Goal: Information Seeking & Learning: Learn about a topic

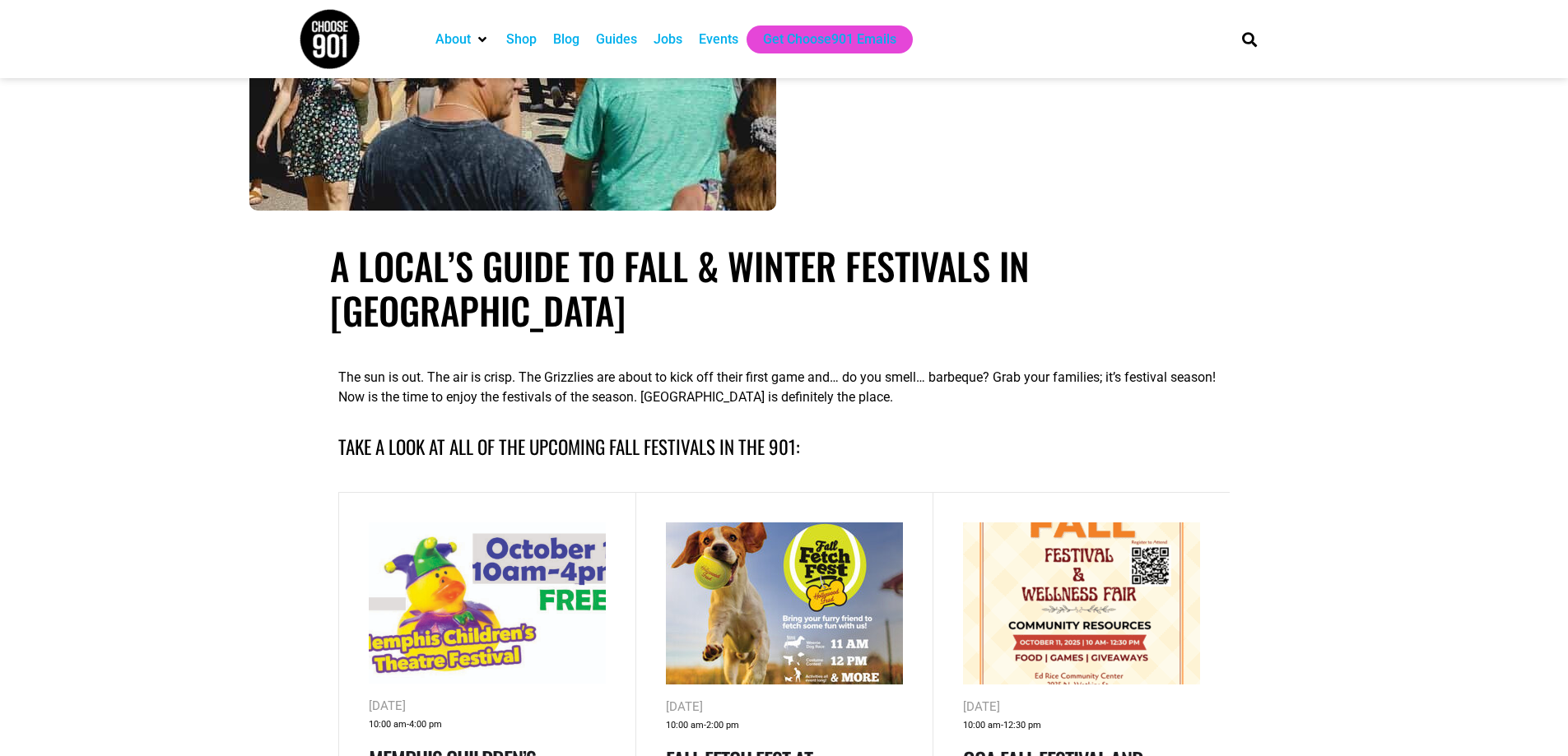
scroll to position [659, 0]
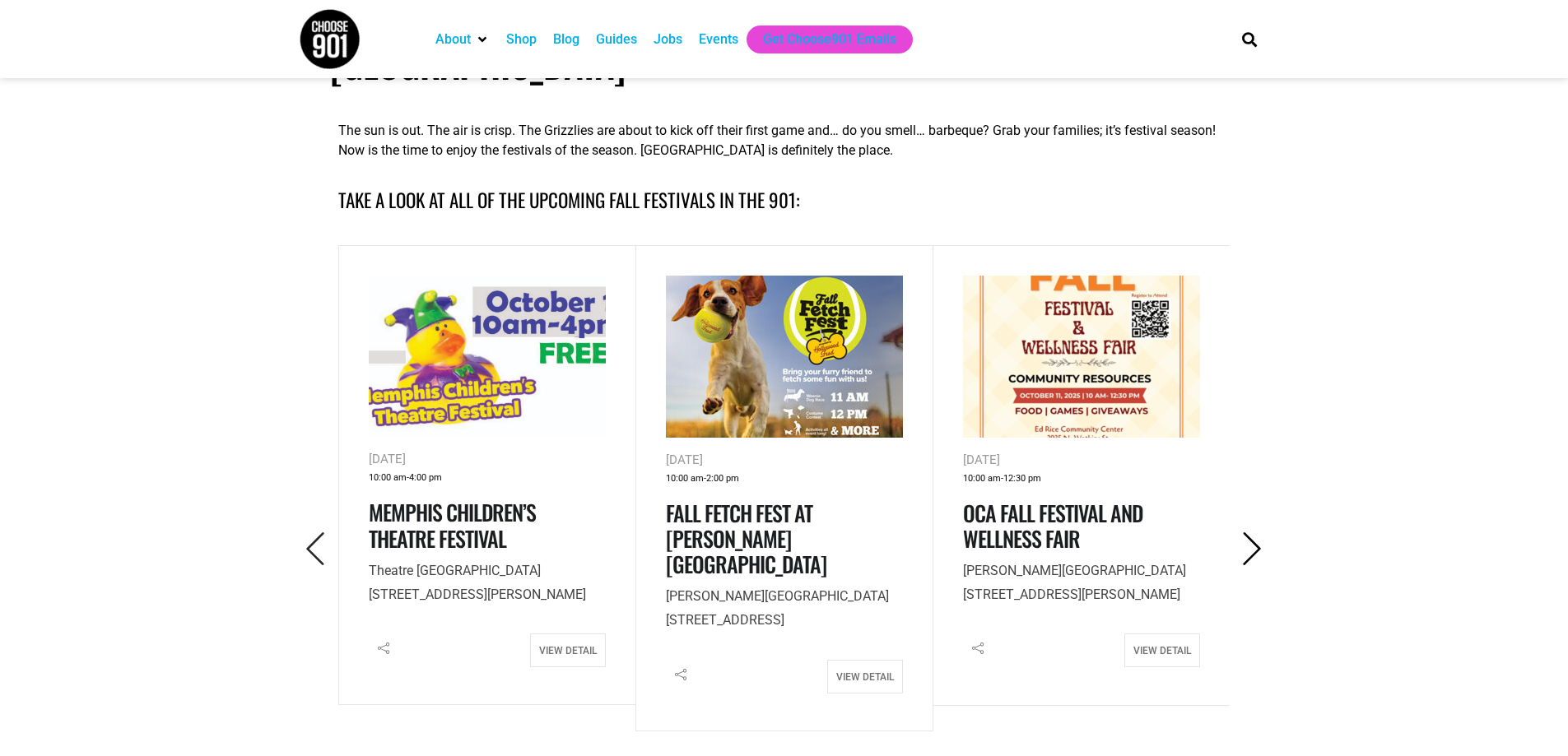
click at [1253, 533] on icon "Next" at bounding box center [1252, 549] width 33 height 33
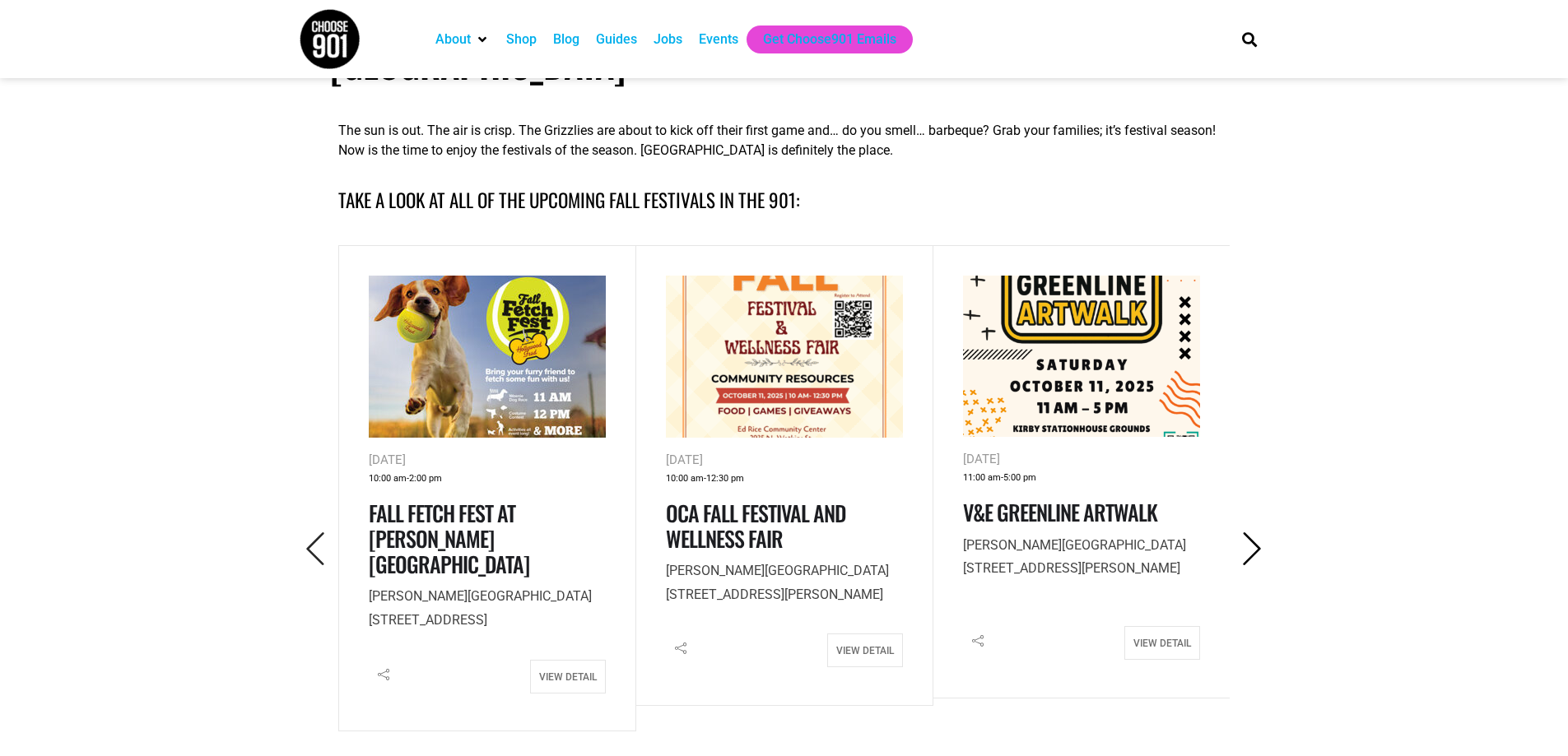
click at [1253, 533] on icon "Next" at bounding box center [1252, 549] width 33 height 33
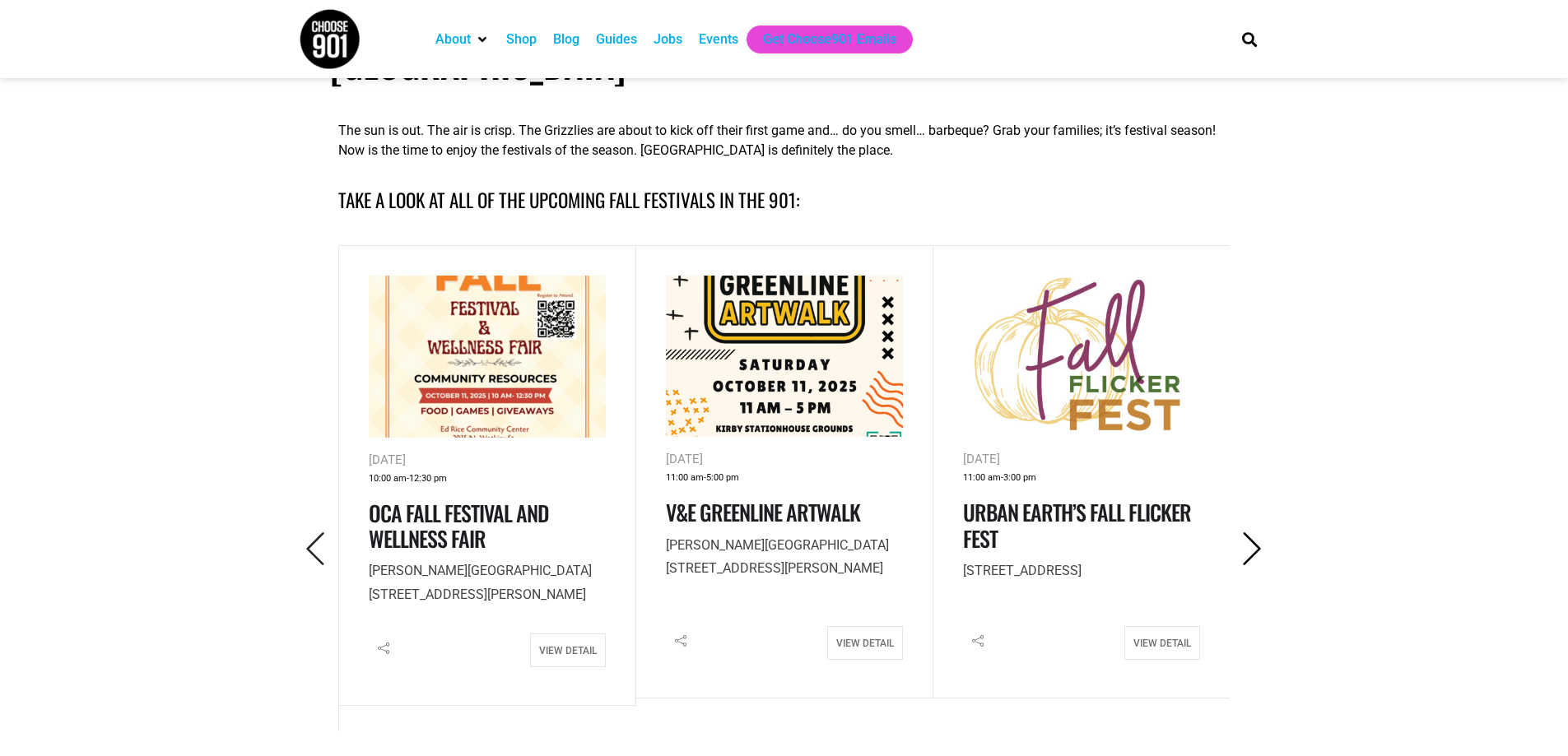
click at [1253, 533] on icon "Next" at bounding box center [1252, 549] width 33 height 33
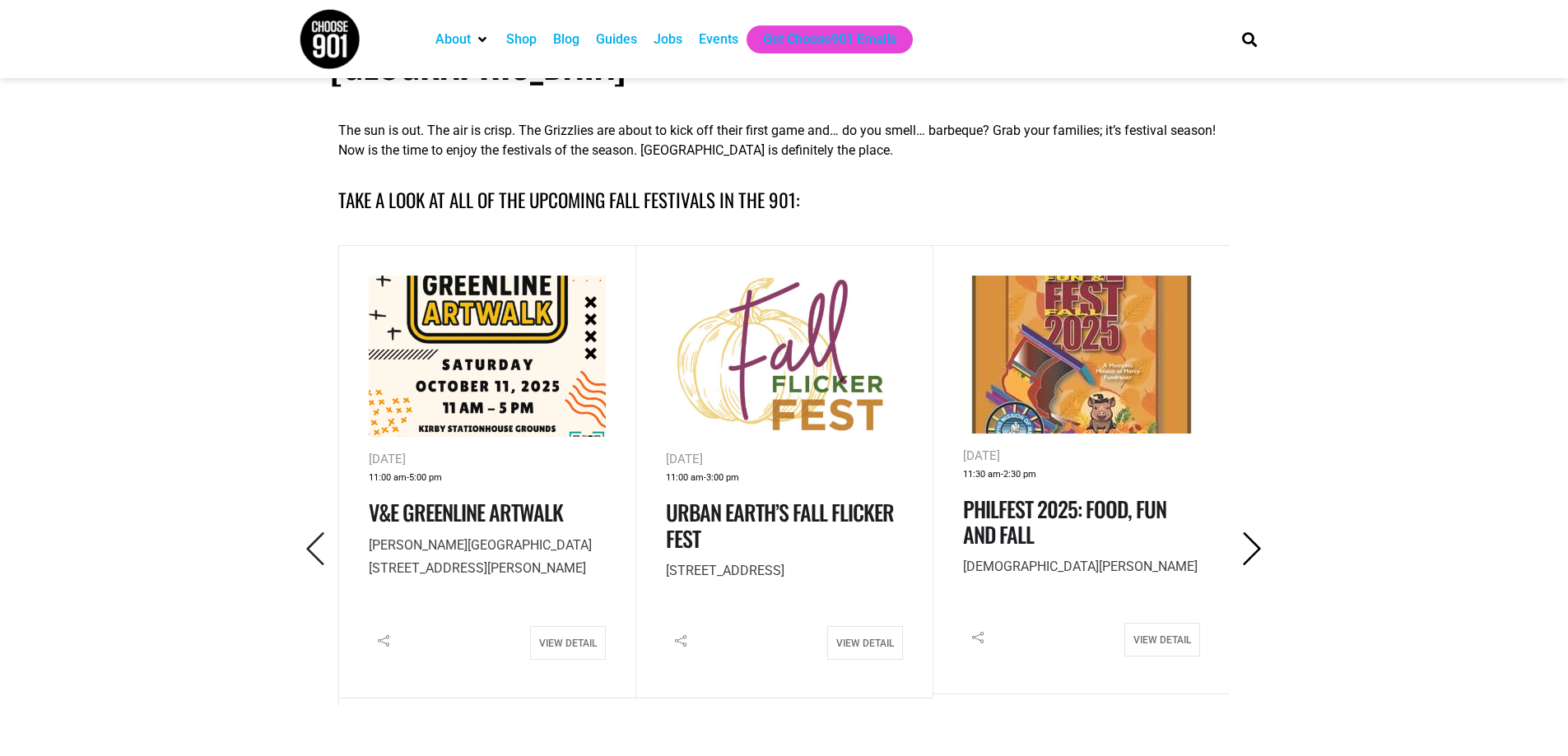
click at [1253, 533] on icon "Next" at bounding box center [1252, 549] width 33 height 33
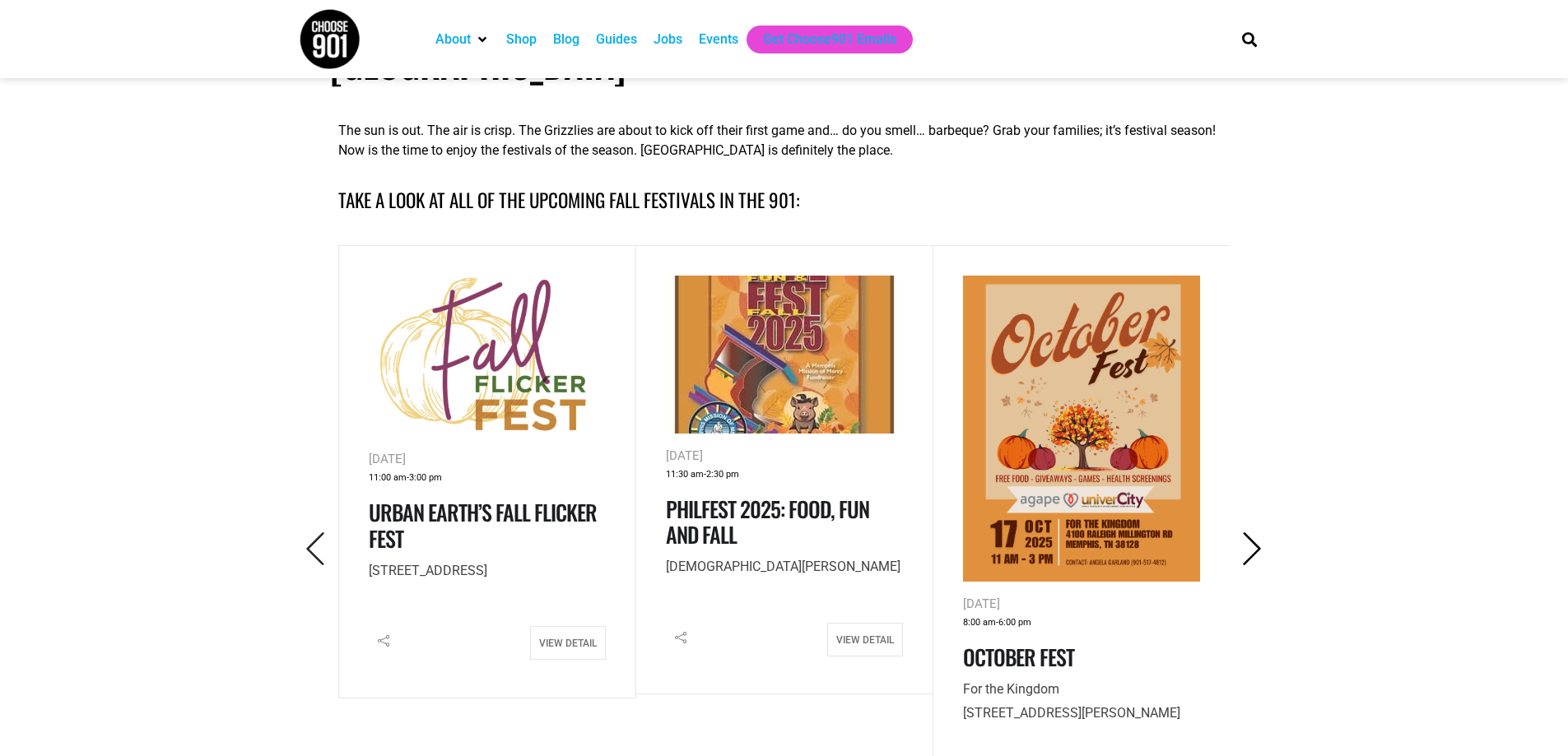
click at [1253, 533] on icon "Next" at bounding box center [1252, 549] width 33 height 33
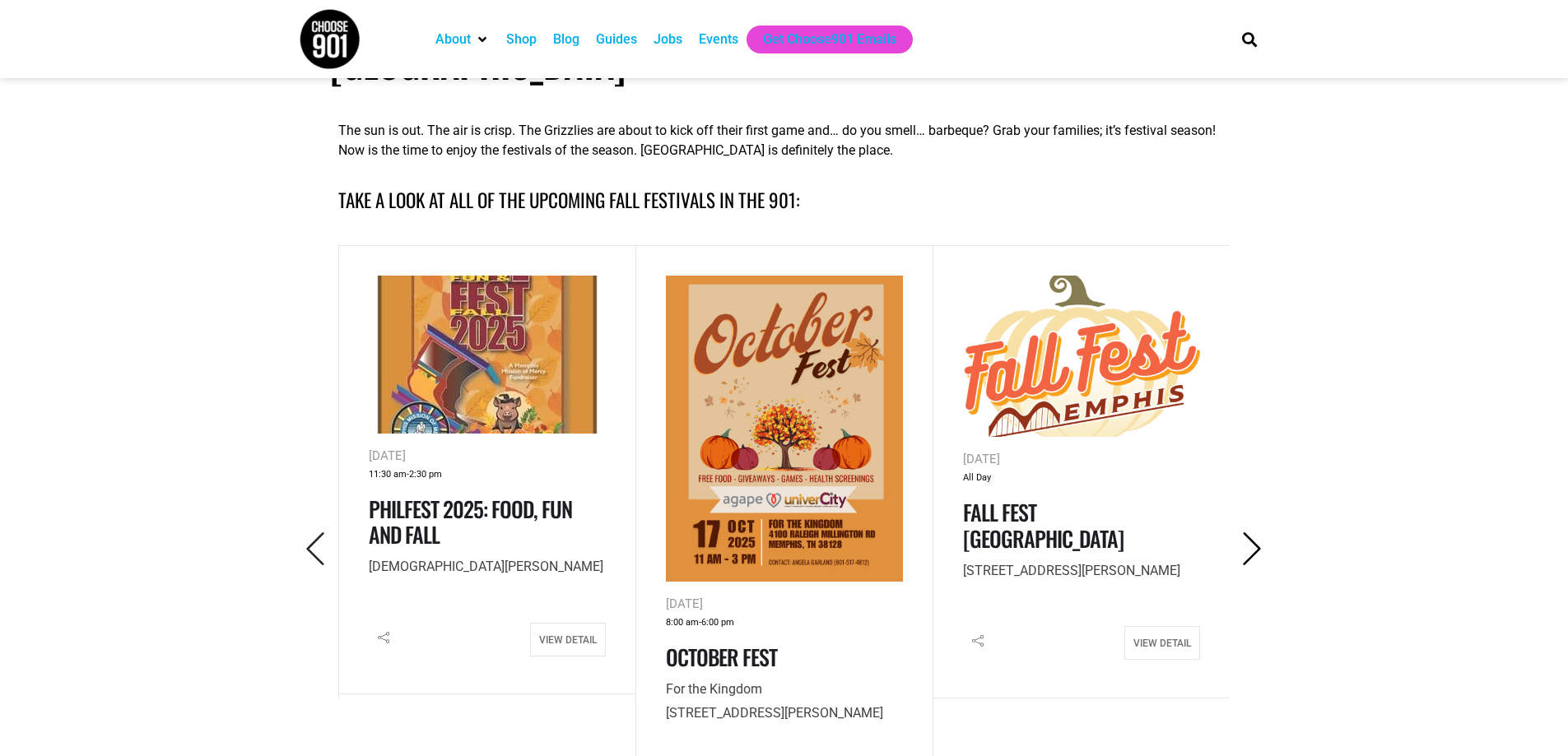
click at [1253, 533] on icon "Next" at bounding box center [1252, 549] width 33 height 33
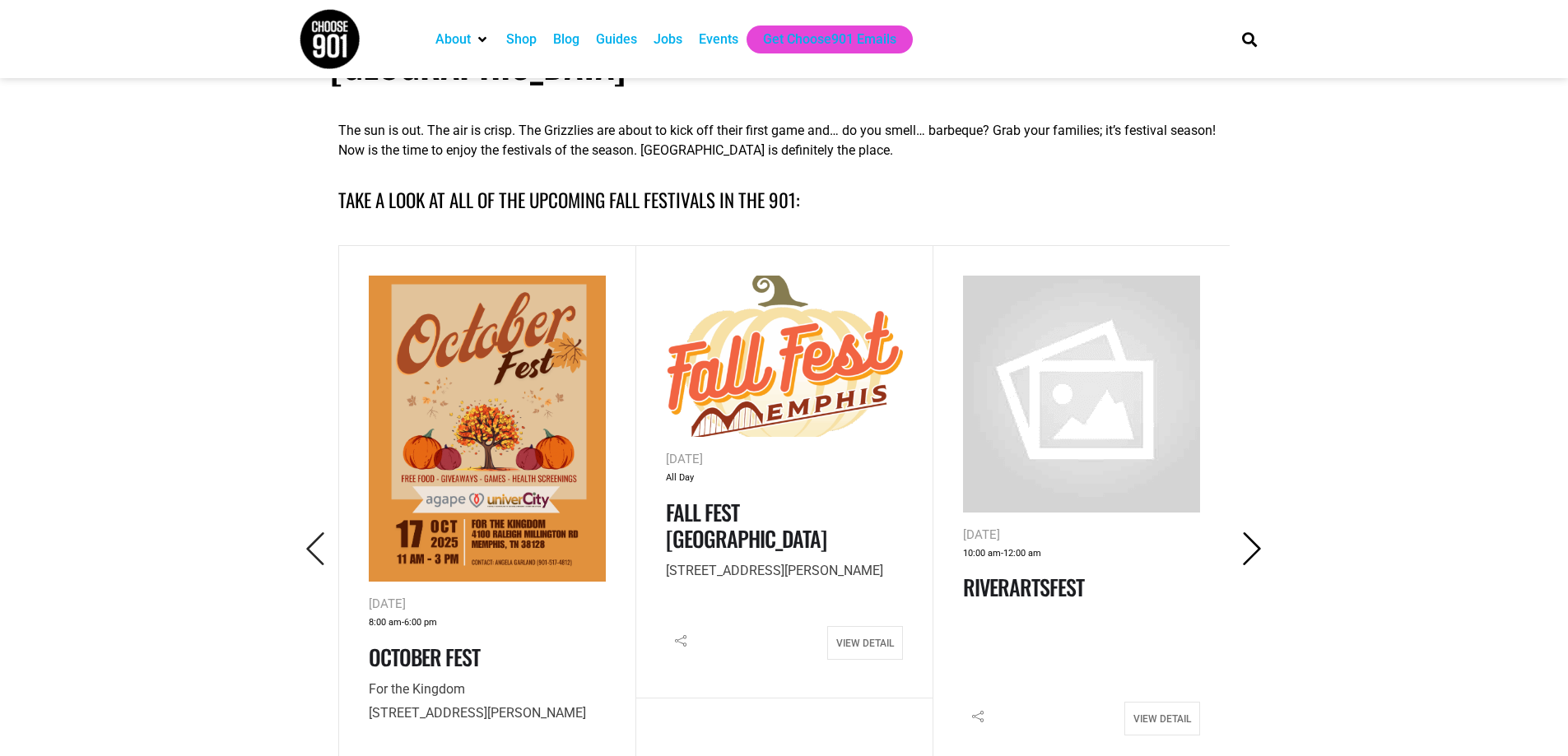
click at [1253, 533] on icon "Next" at bounding box center [1252, 549] width 33 height 33
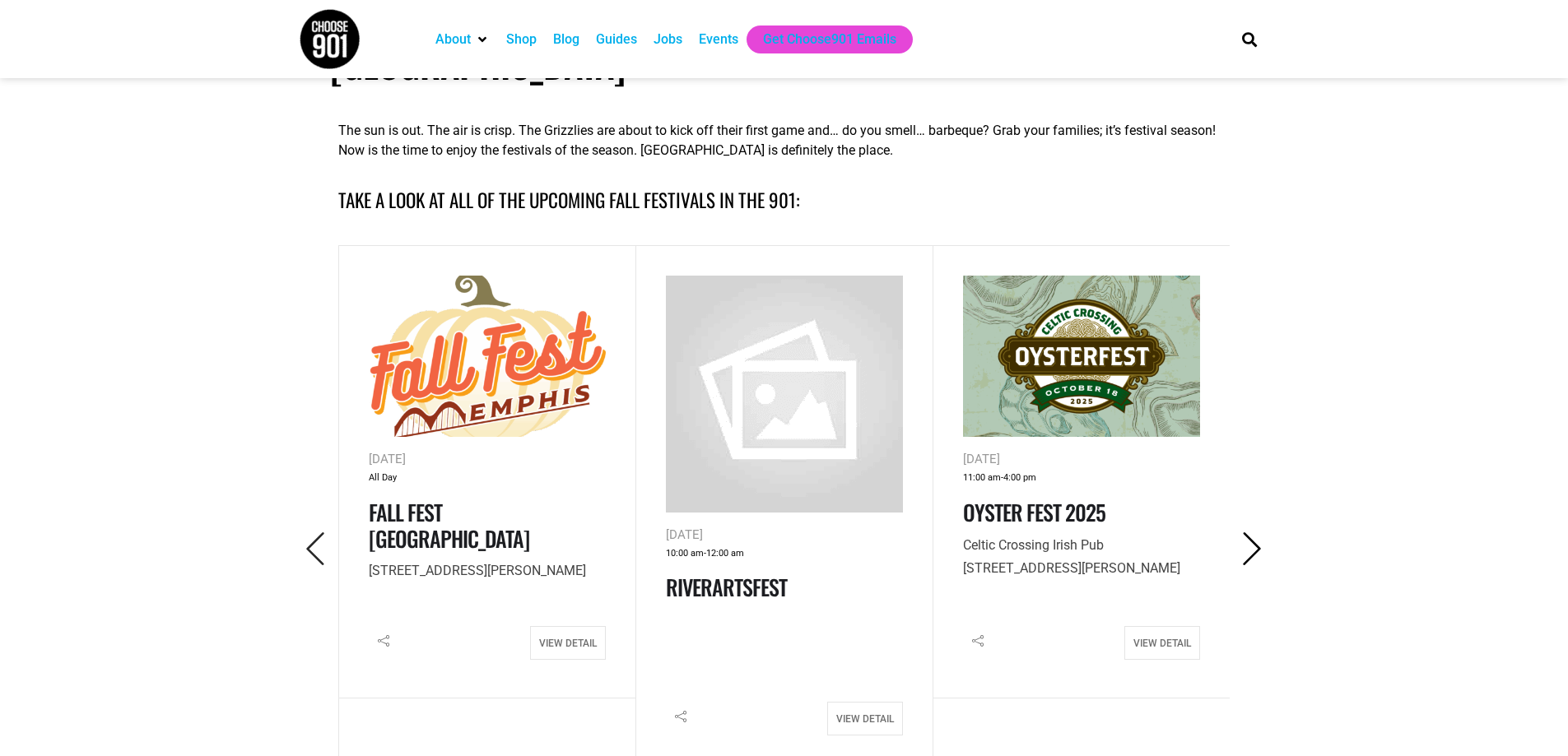
click at [1253, 533] on icon "Next" at bounding box center [1252, 549] width 33 height 33
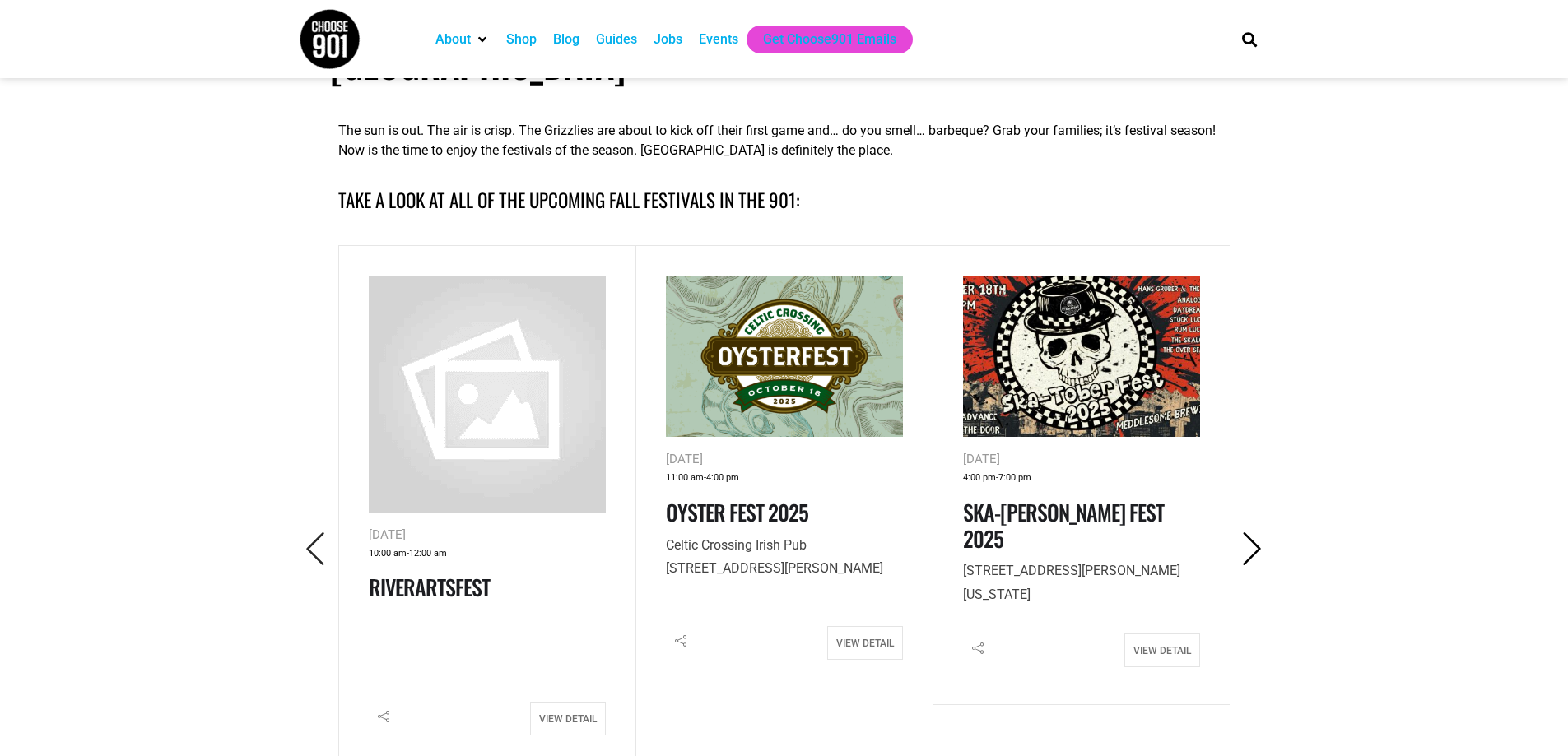
click at [1253, 533] on icon "Next" at bounding box center [1252, 549] width 33 height 33
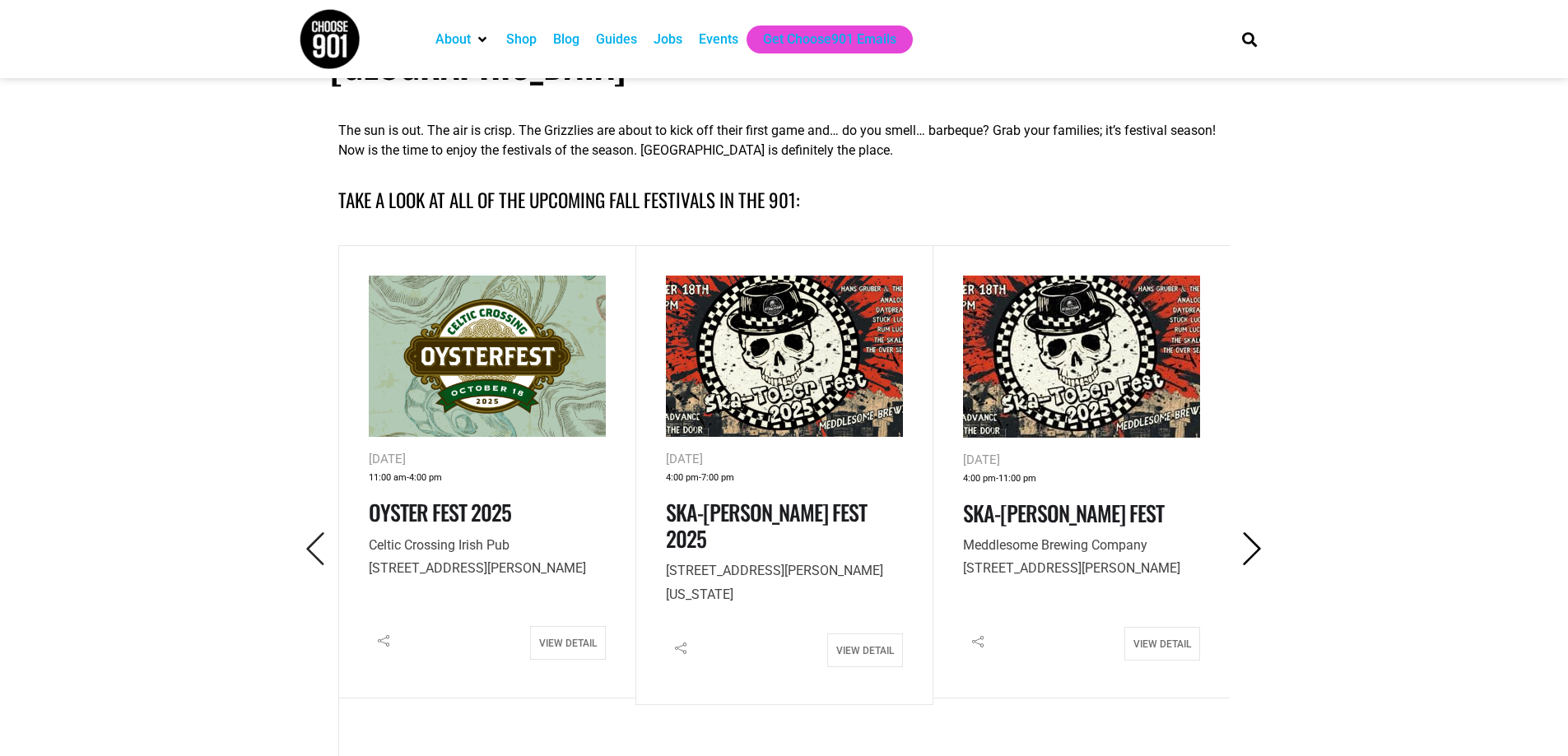
click at [1244, 533] on icon "Next" at bounding box center [1252, 549] width 33 height 33
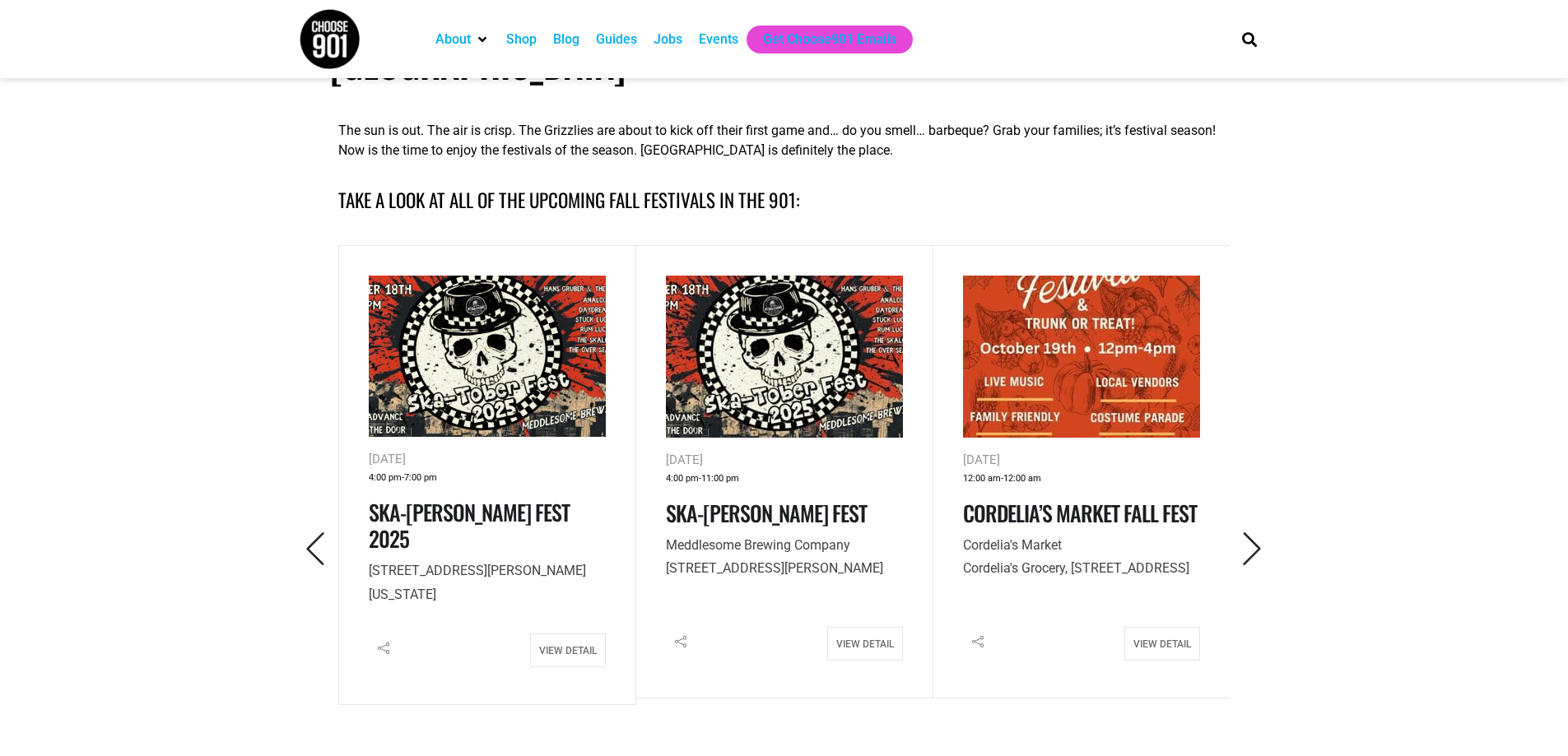
click at [1238, 530] on button "button" at bounding box center [1252, 550] width 45 height 40
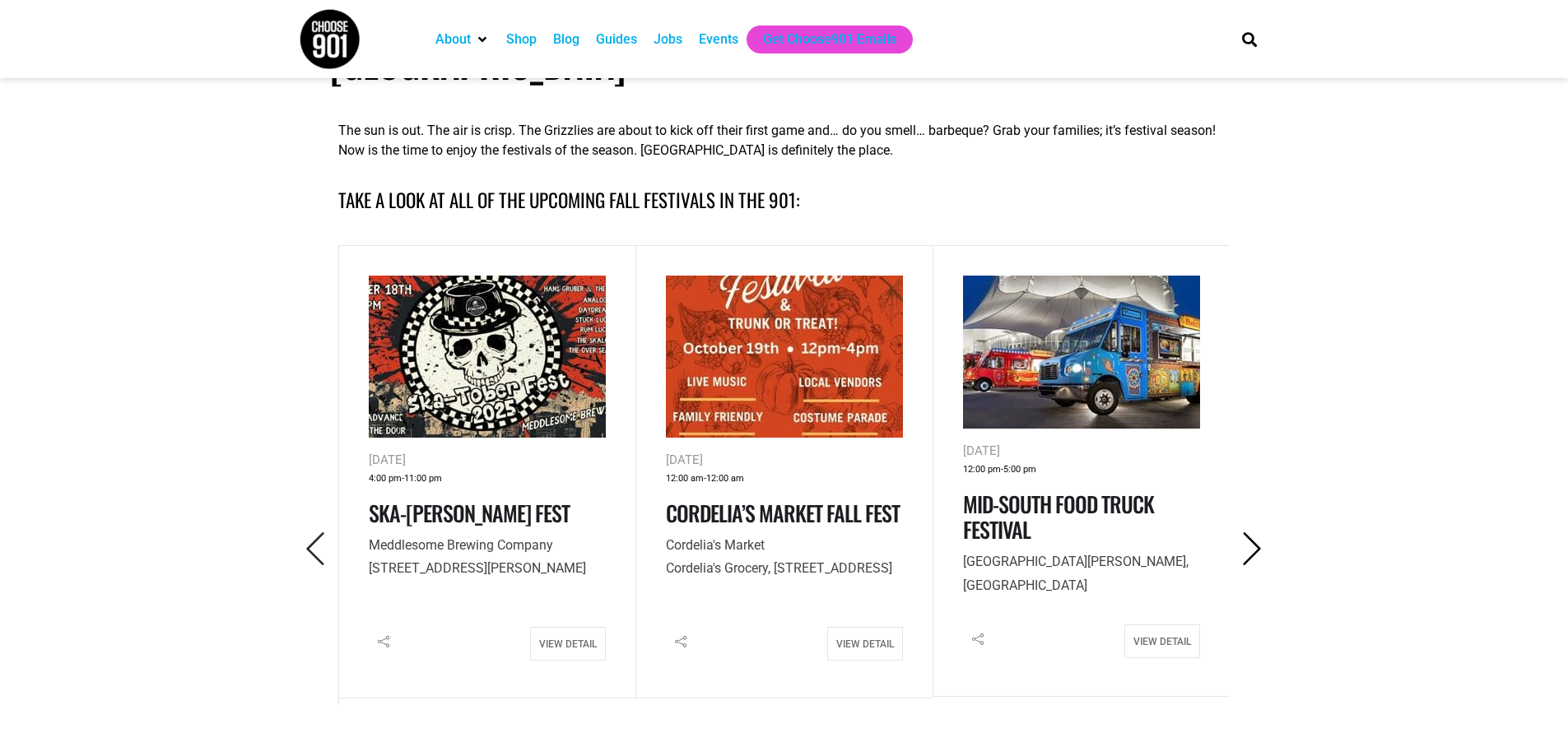
click at [1249, 533] on icon "Next" at bounding box center [1252, 549] width 33 height 33
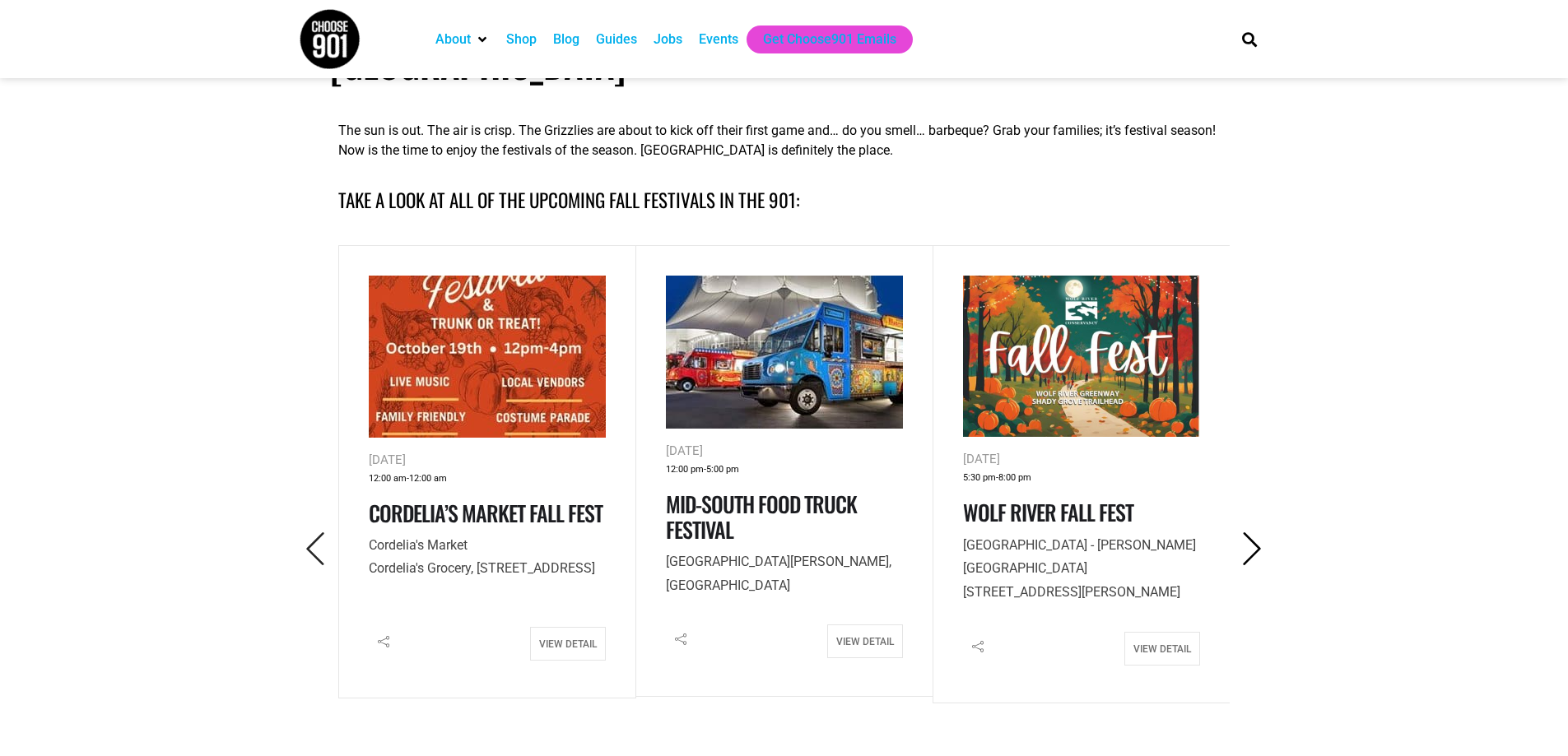
click at [1249, 533] on icon "Next" at bounding box center [1252, 549] width 33 height 33
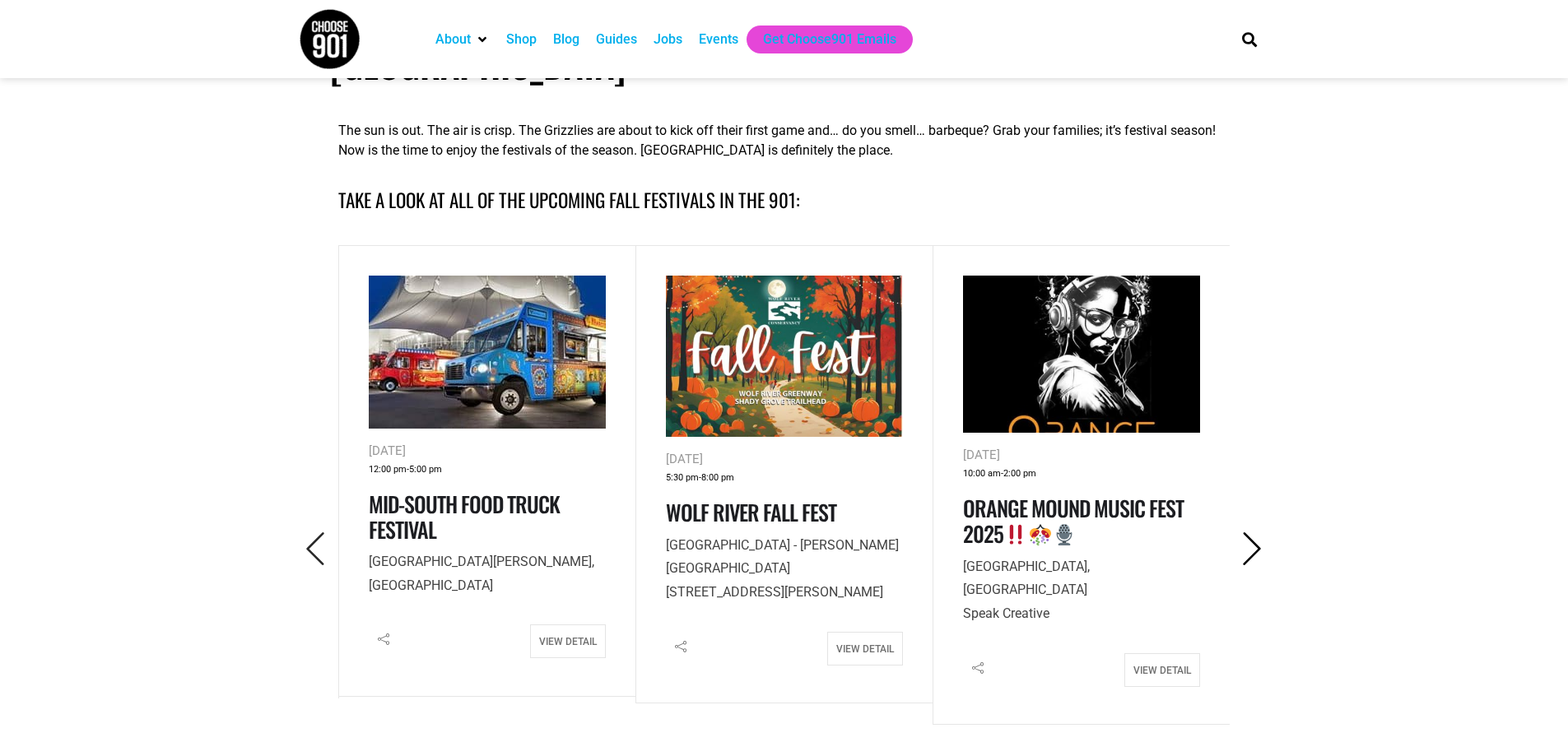
click at [1261, 533] on icon "Next" at bounding box center [1252, 549] width 33 height 33
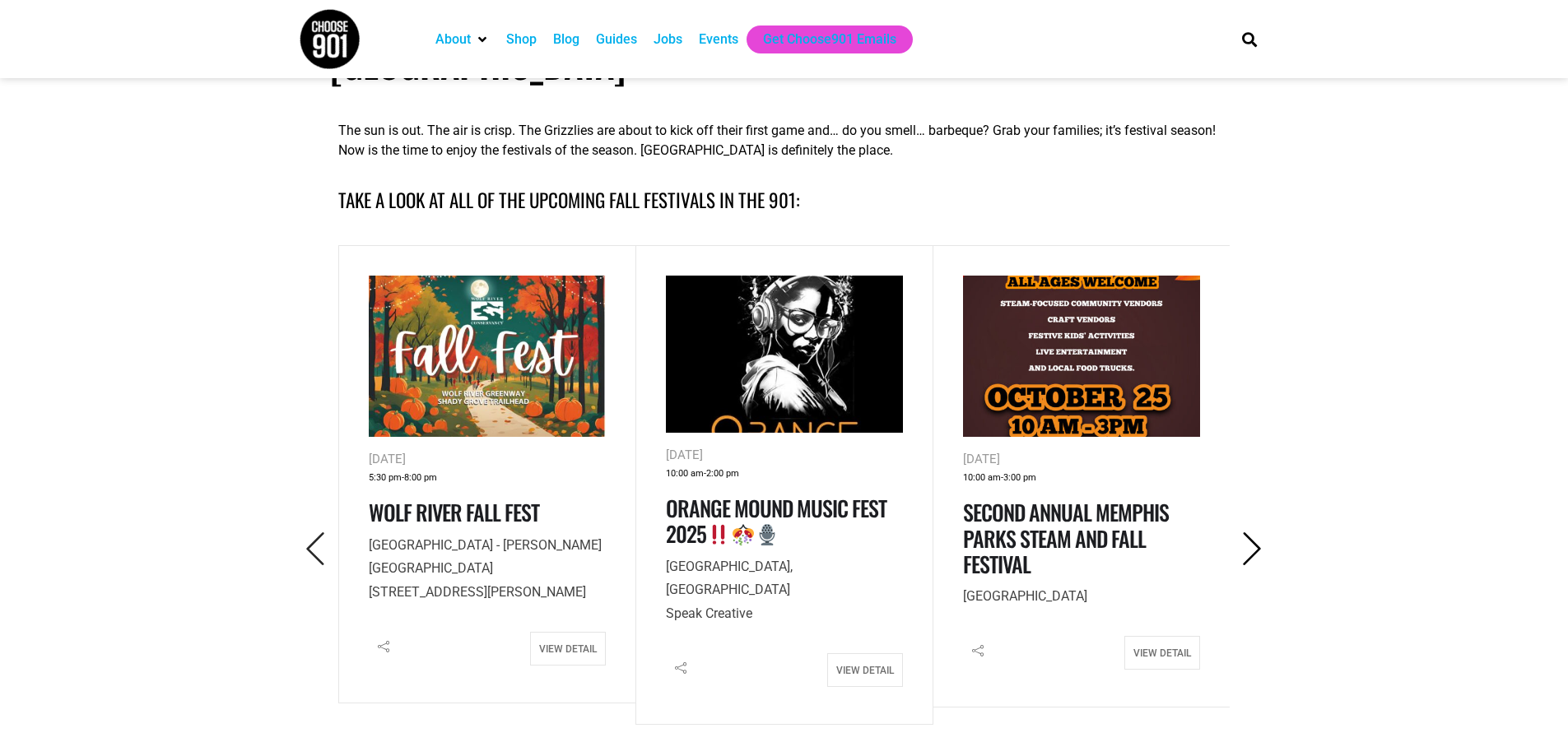
click at [1261, 533] on icon "Next" at bounding box center [1252, 549] width 33 height 33
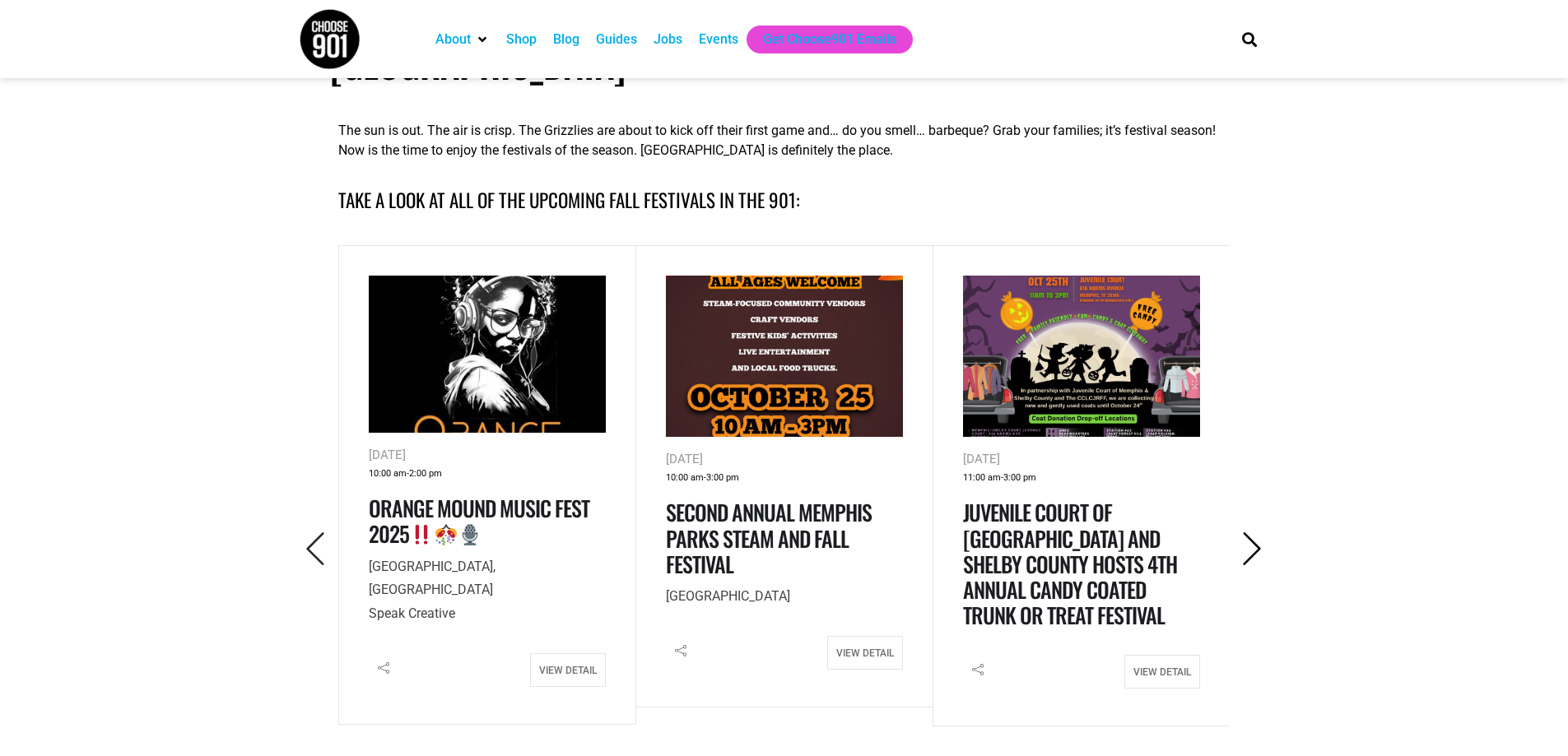
click at [1261, 533] on icon "Next" at bounding box center [1252, 549] width 33 height 33
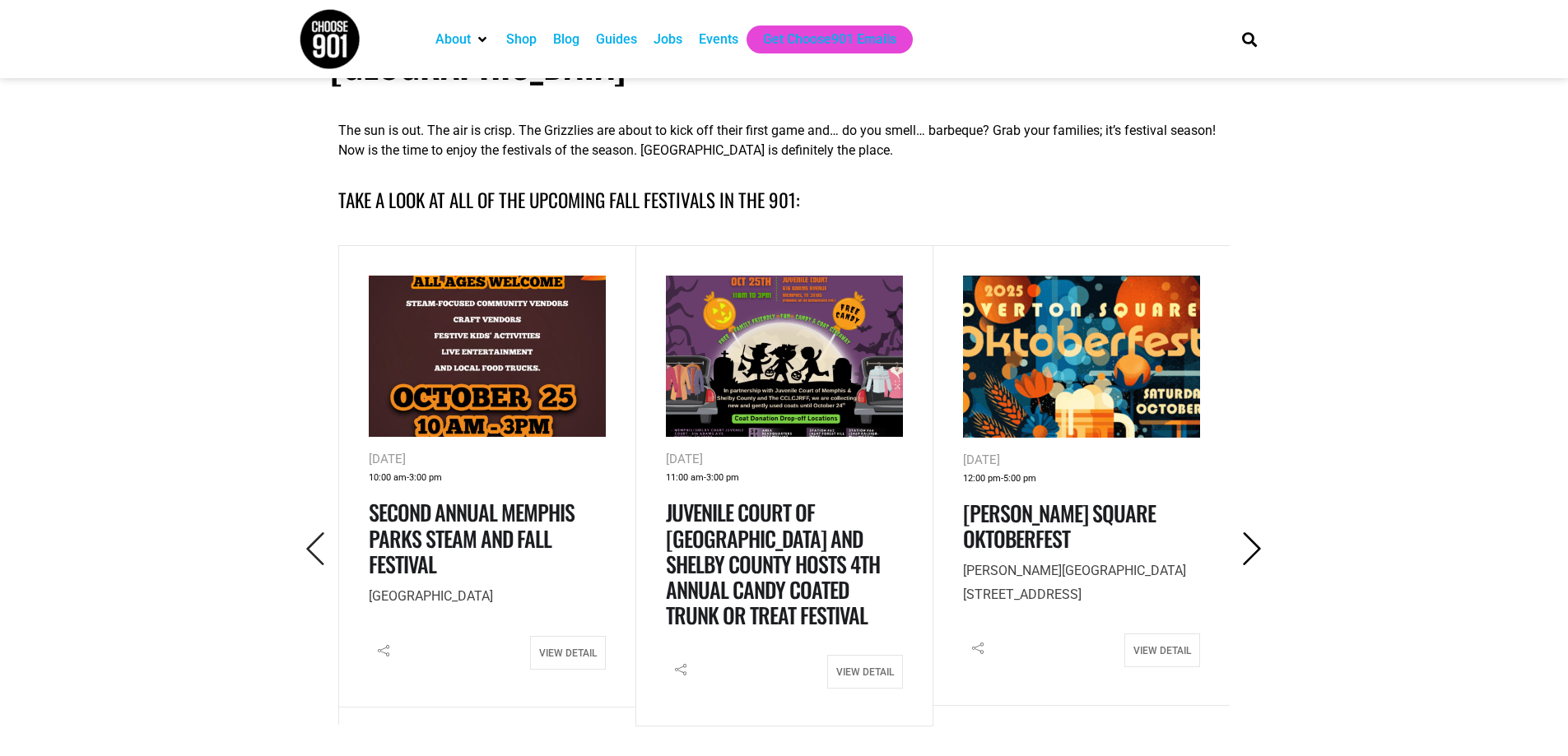
click at [1249, 533] on icon "Next" at bounding box center [1252, 549] width 33 height 33
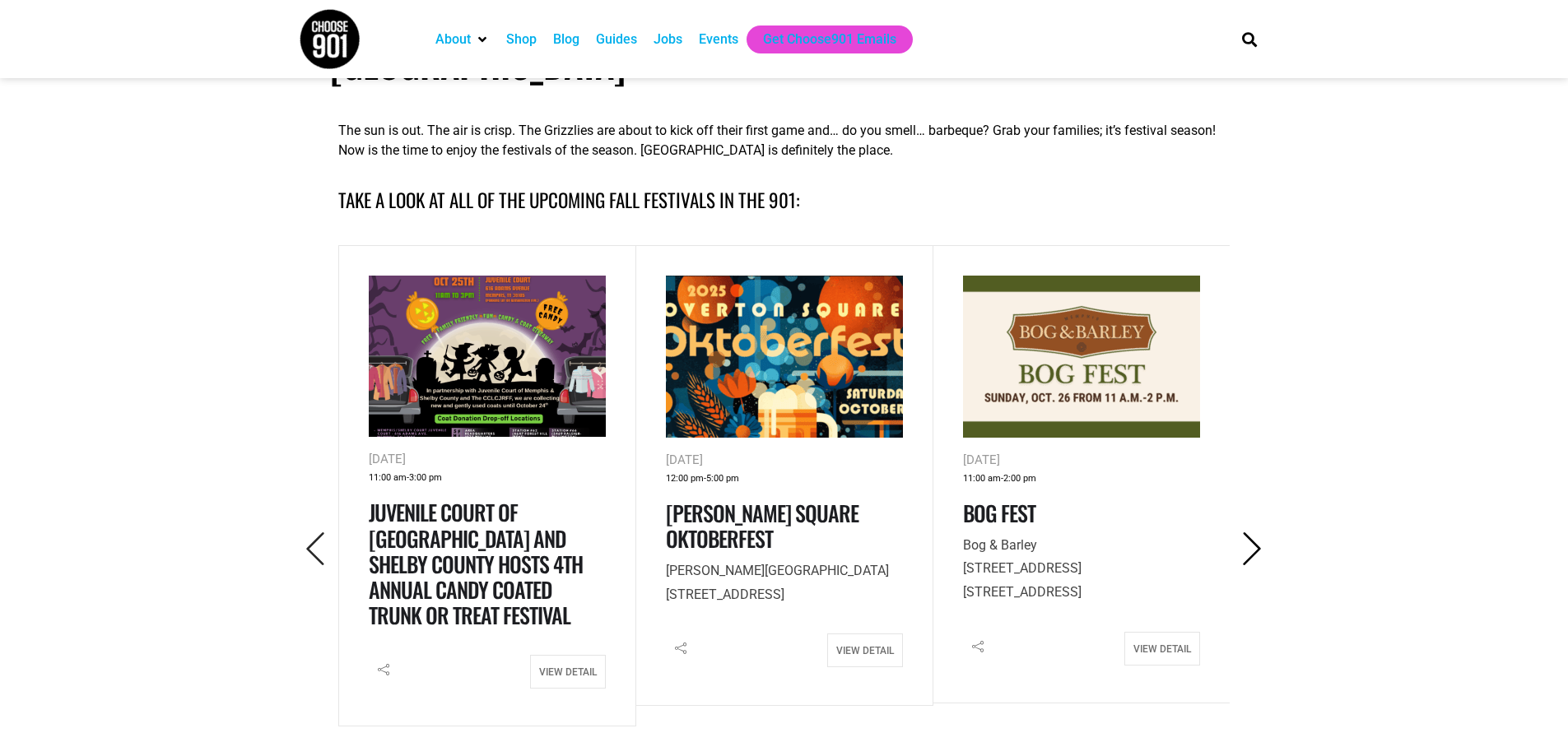
click at [1249, 533] on icon "Next" at bounding box center [1252, 549] width 33 height 33
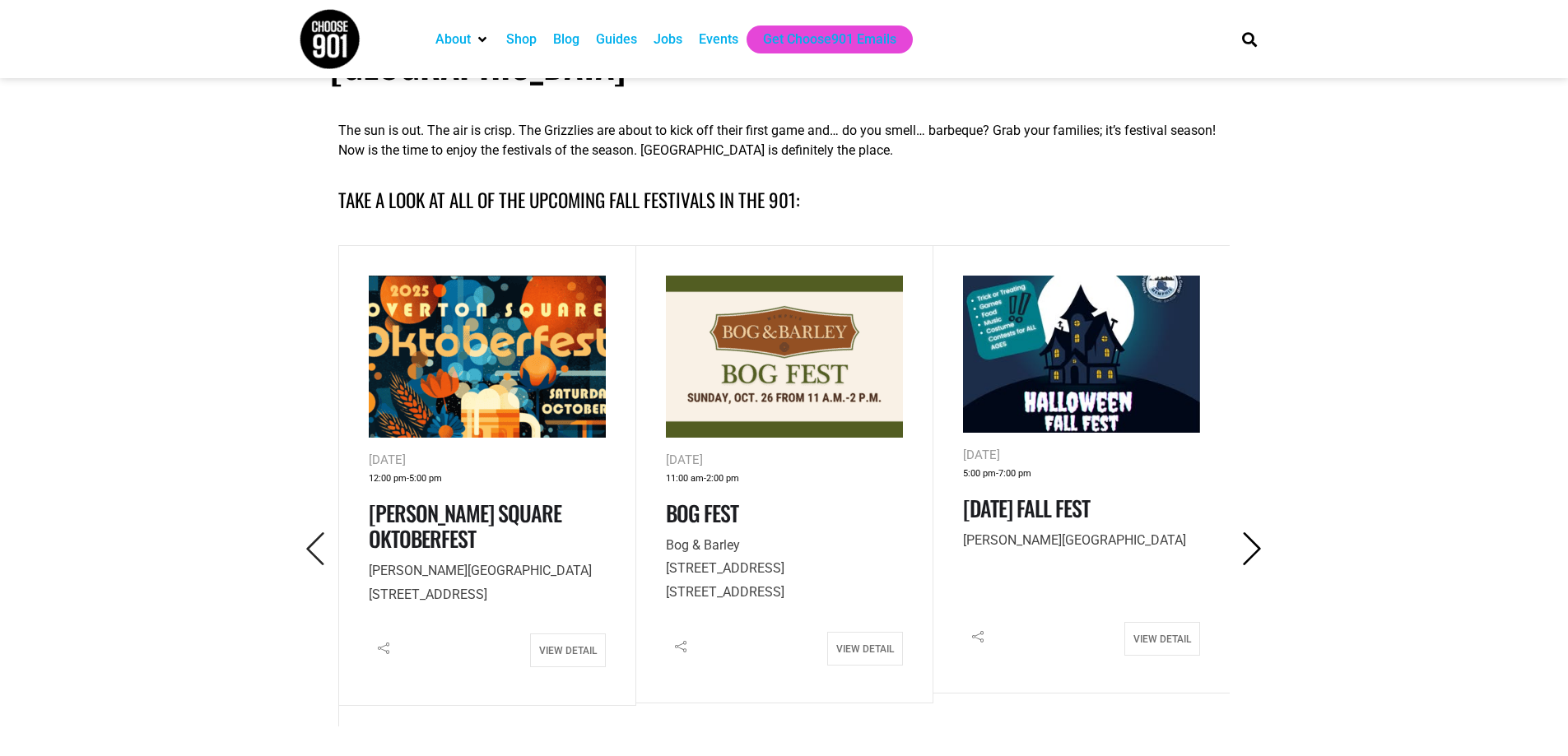
click at [1251, 533] on icon "Next" at bounding box center [1252, 549] width 33 height 33
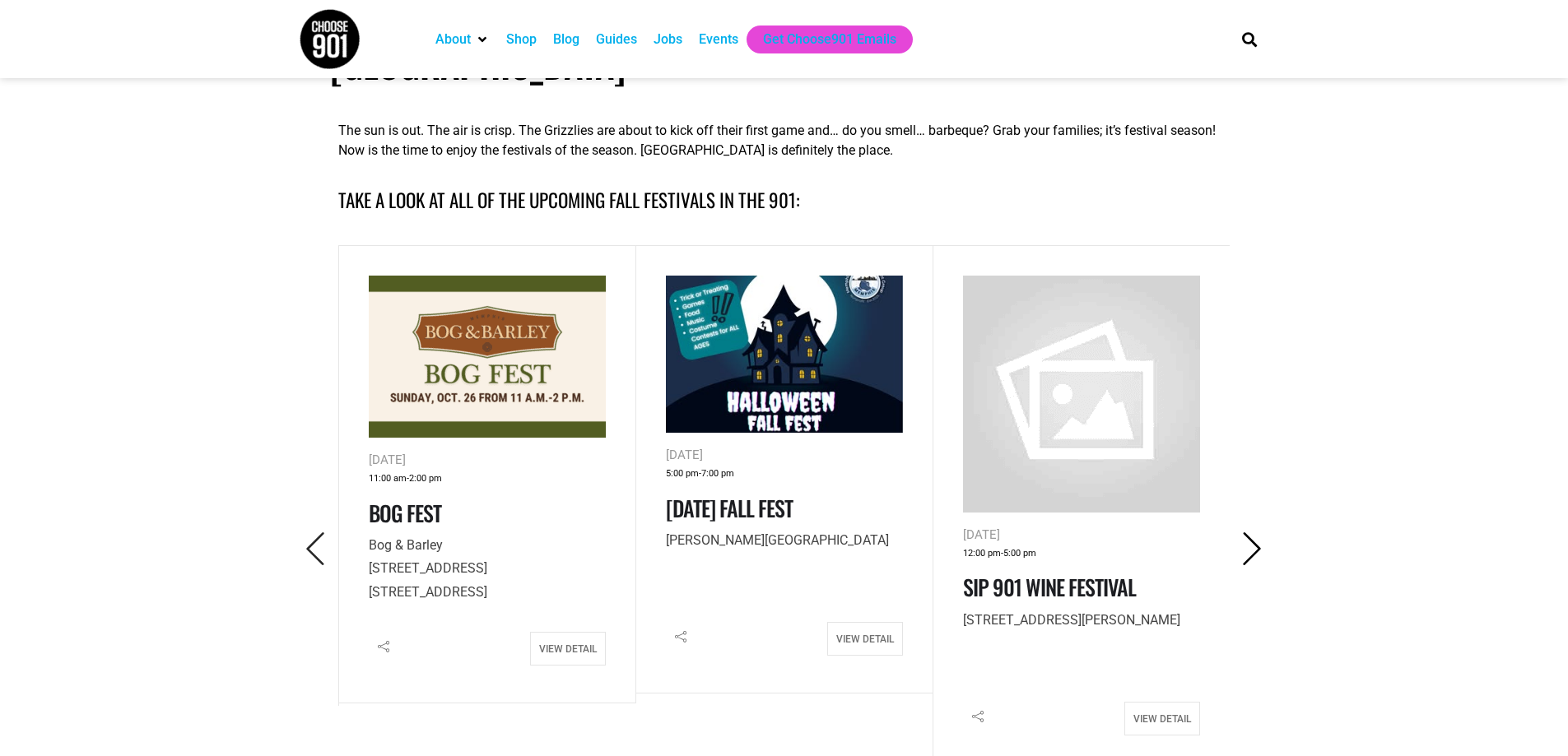
click at [1251, 533] on icon "Next" at bounding box center [1252, 549] width 33 height 33
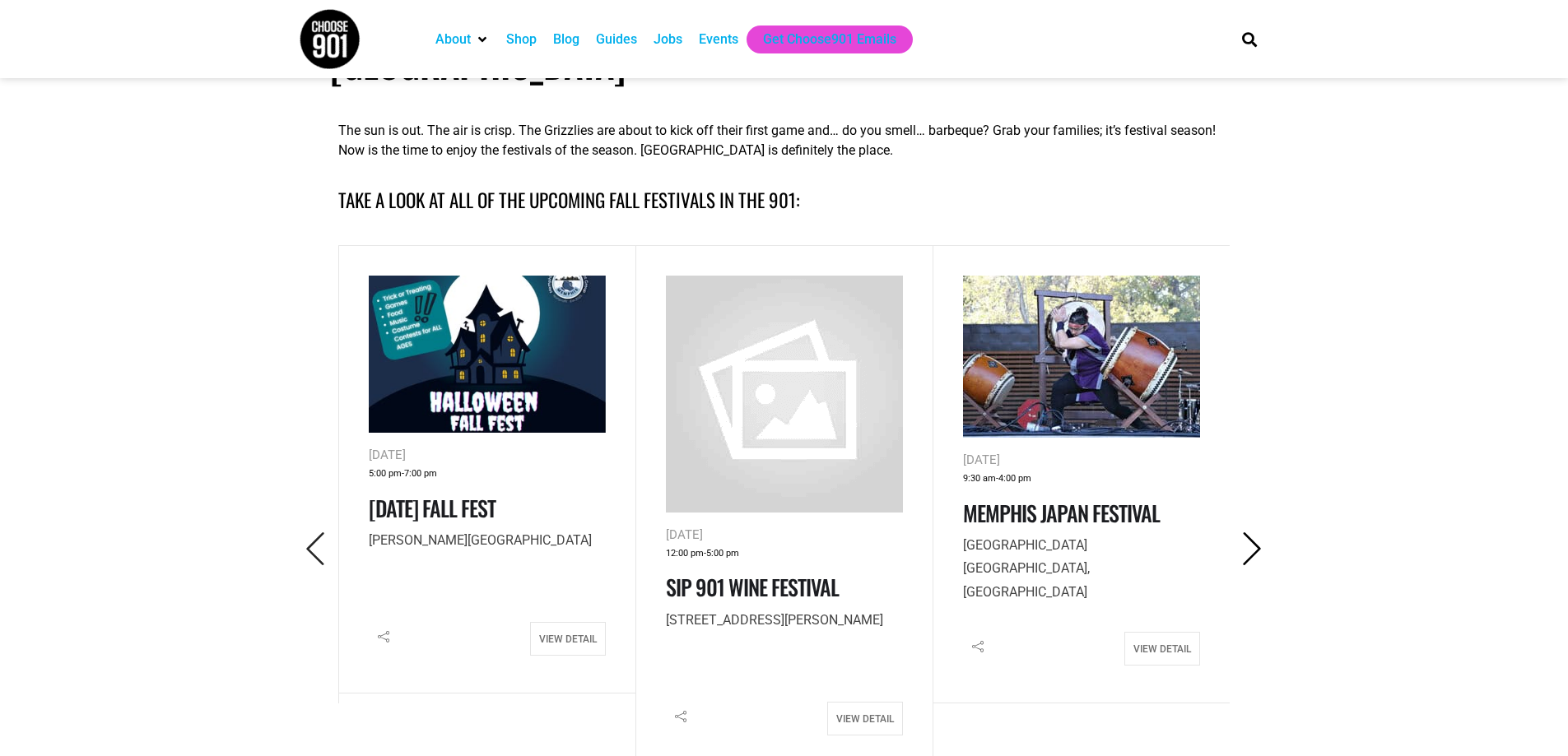
click at [1251, 533] on icon "Next" at bounding box center [1252, 549] width 33 height 33
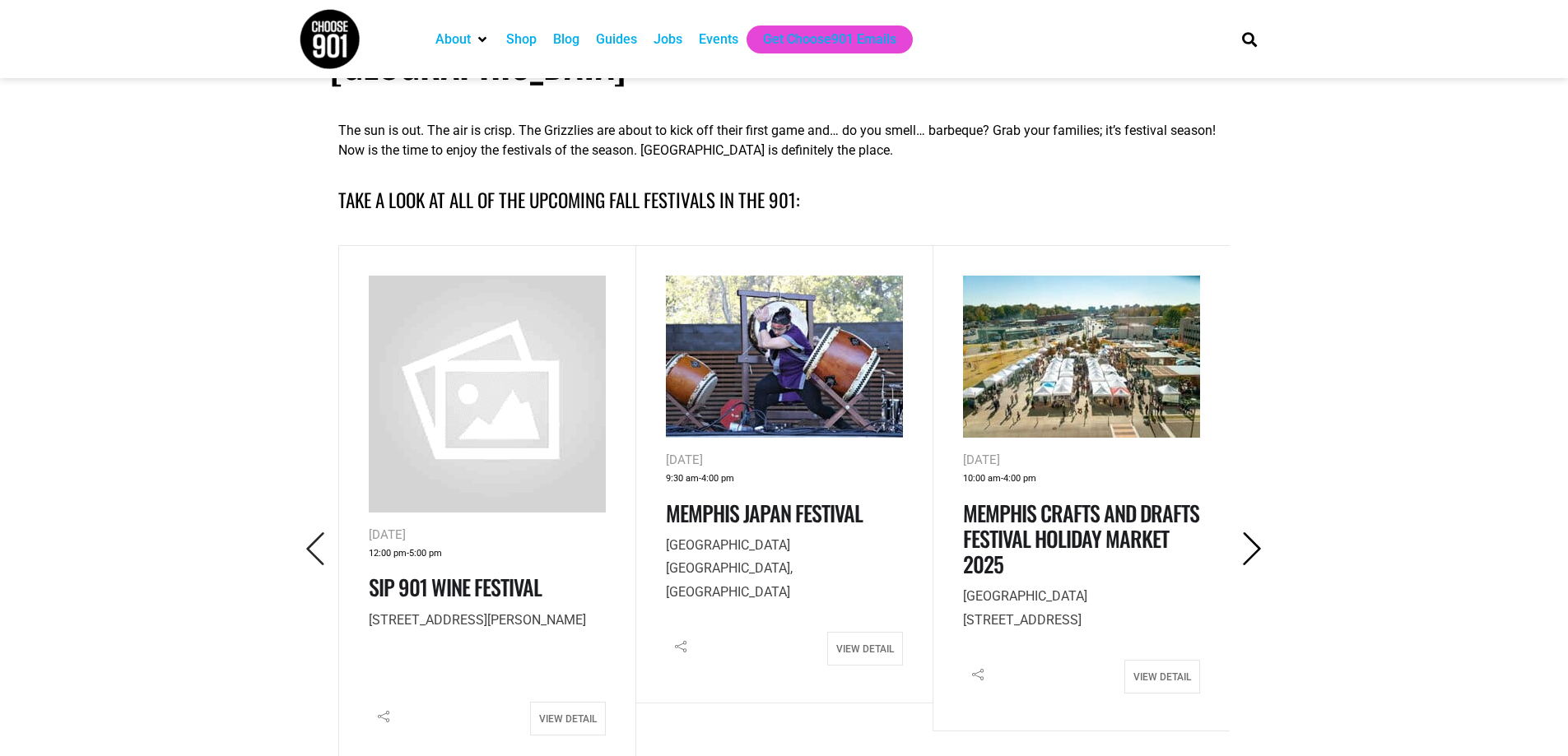
click at [1251, 533] on icon "Next" at bounding box center [1252, 549] width 33 height 33
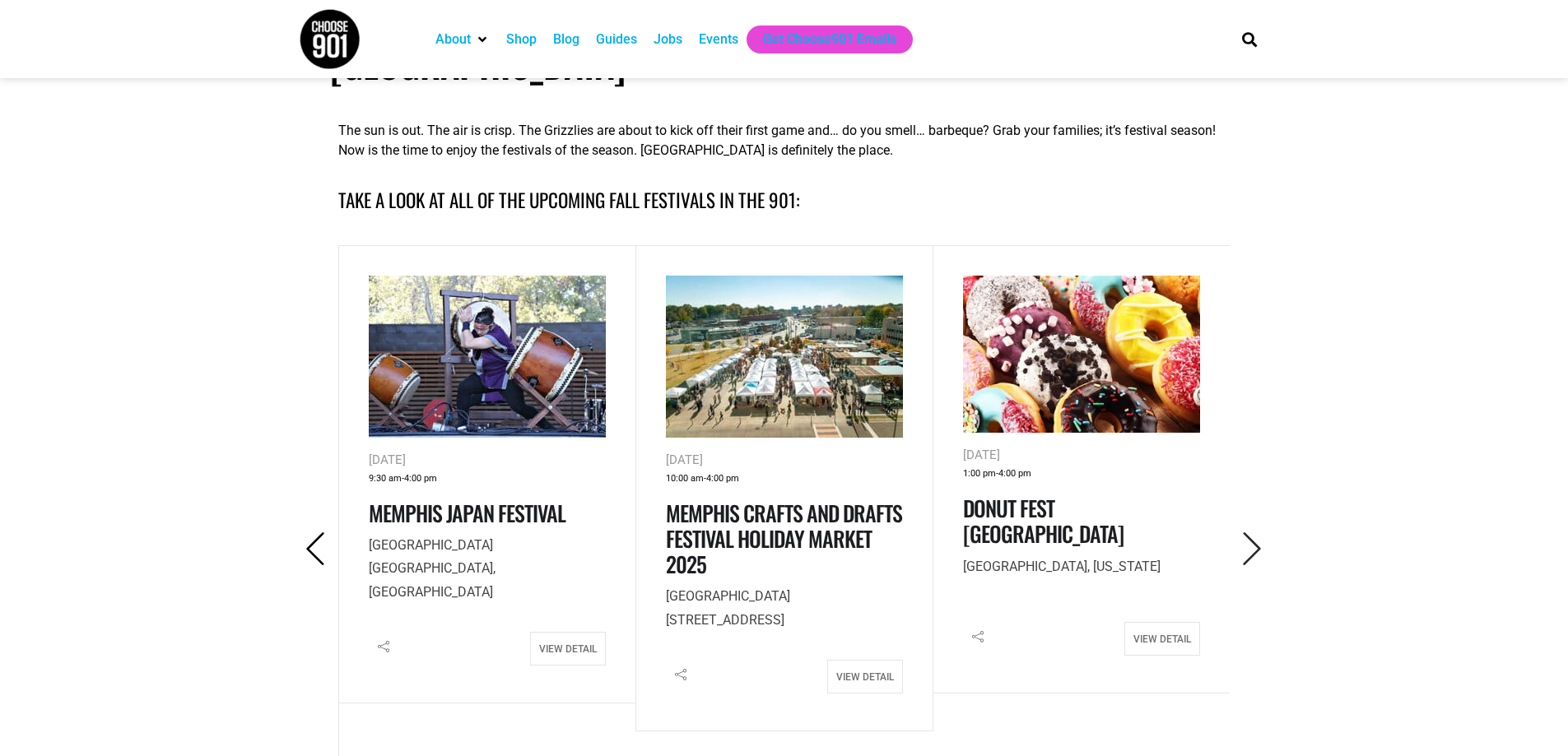
click at [305, 533] on icon "Previous" at bounding box center [315, 549] width 33 height 33
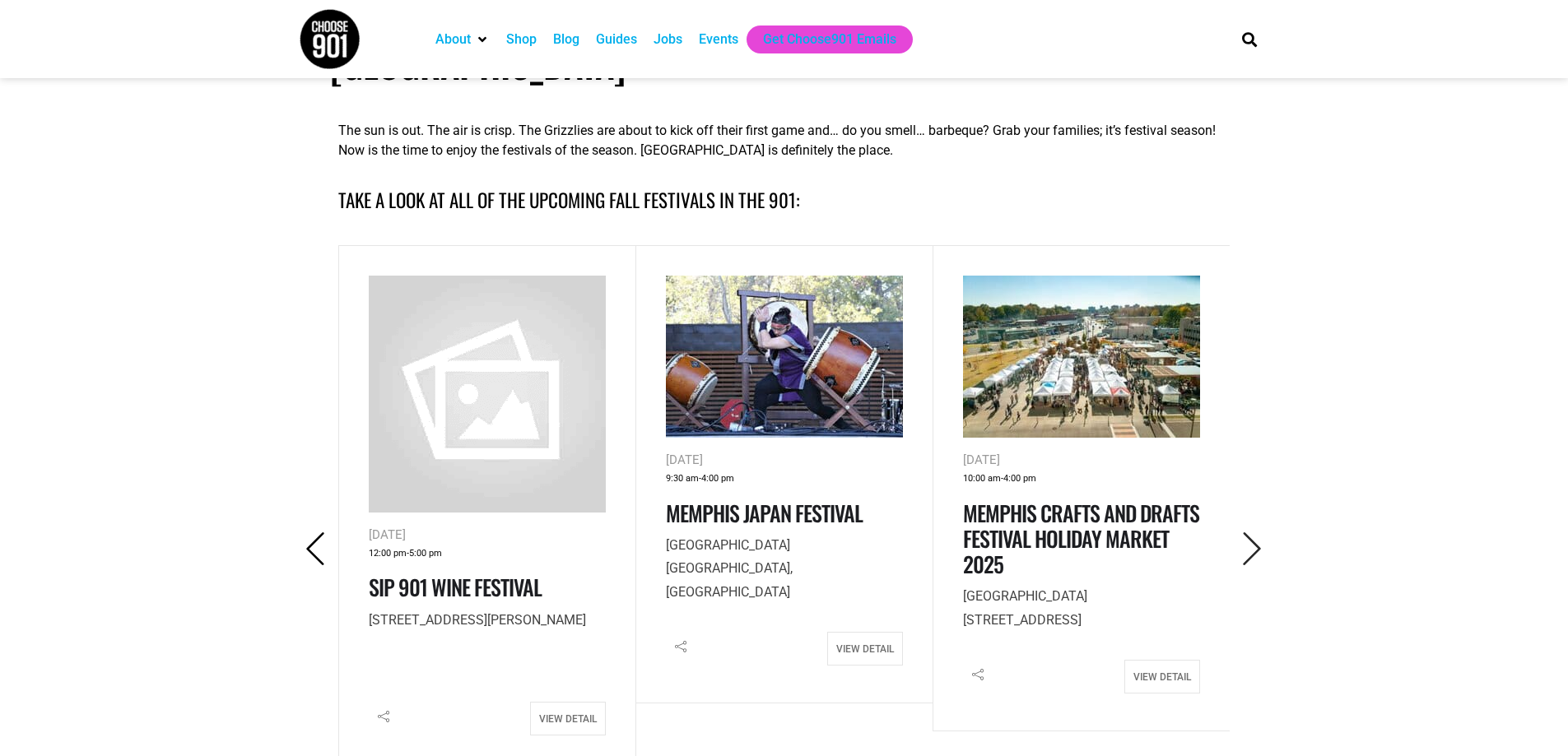
click at [305, 533] on icon "Previous" at bounding box center [315, 549] width 33 height 33
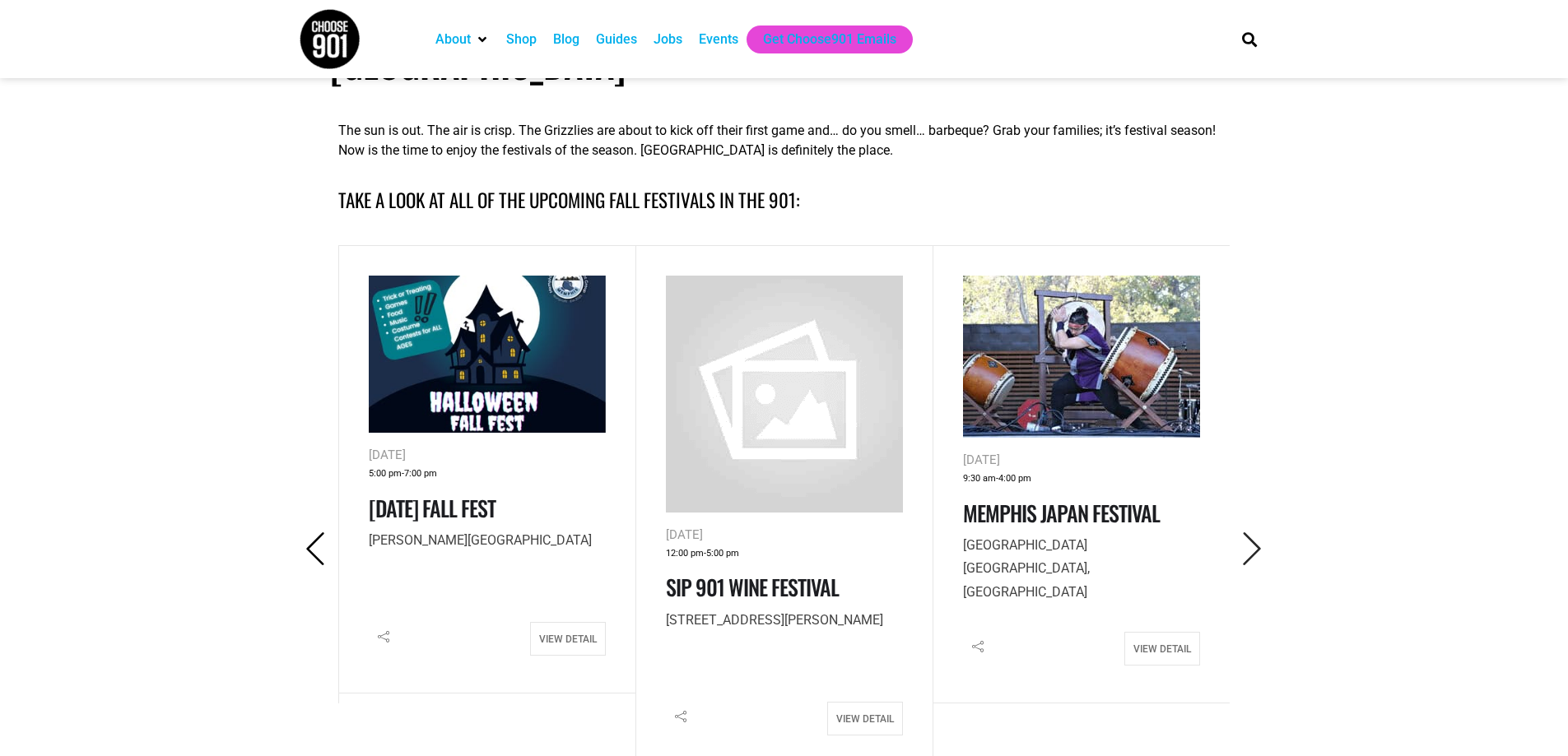
click at [305, 533] on icon "Previous" at bounding box center [315, 549] width 33 height 33
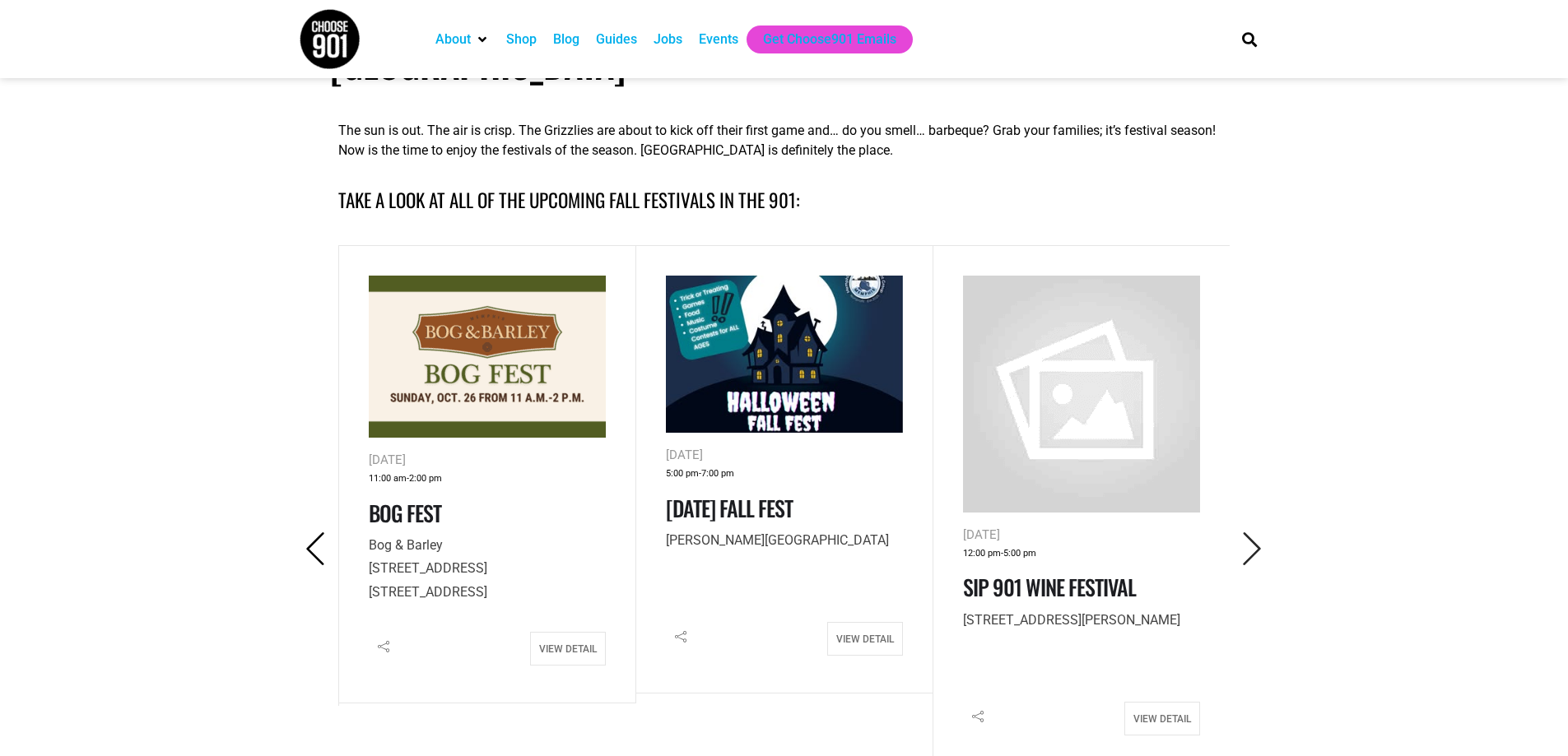
click at [305, 533] on icon "Previous" at bounding box center [315, 549] width 33 height 33
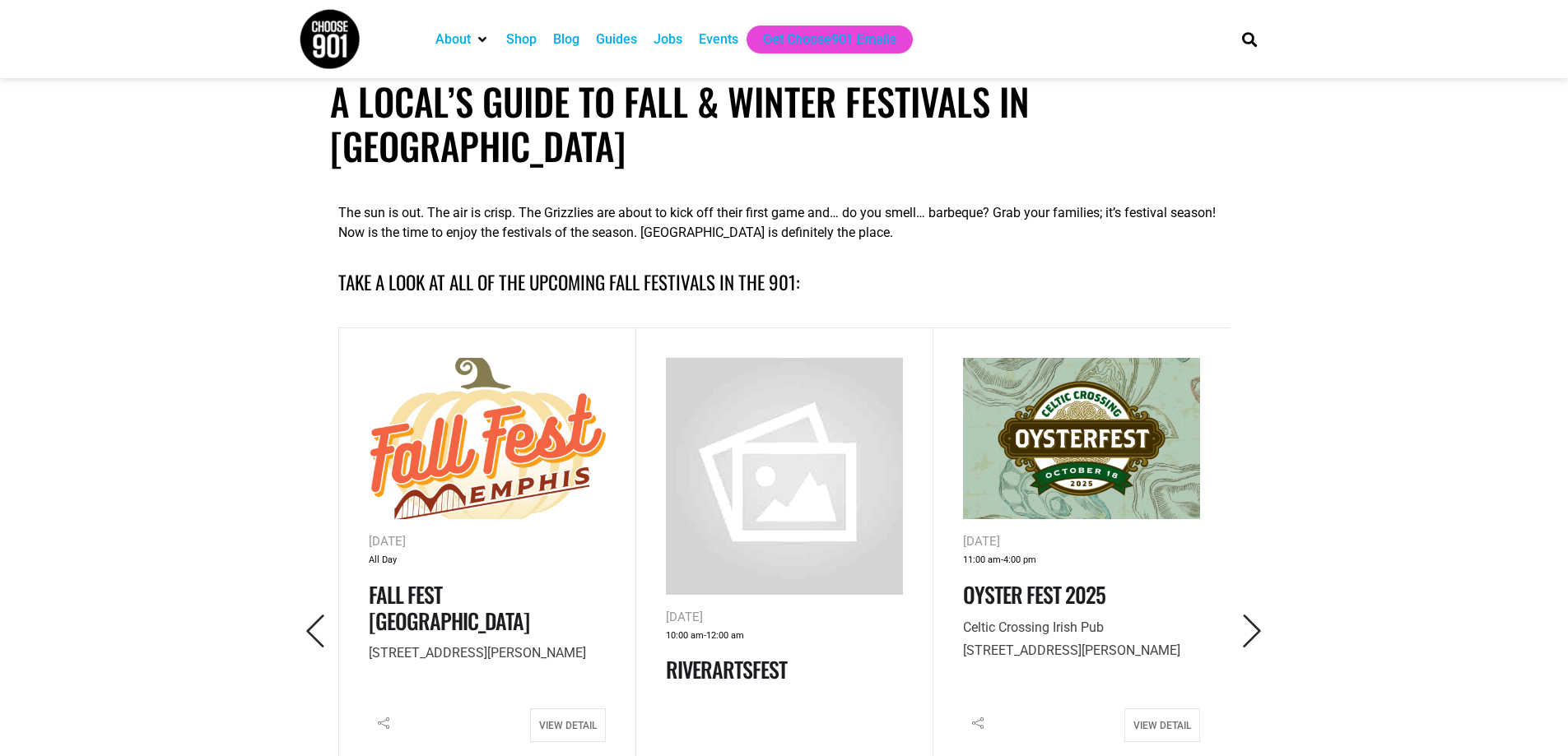
scroll to position [0, 0]
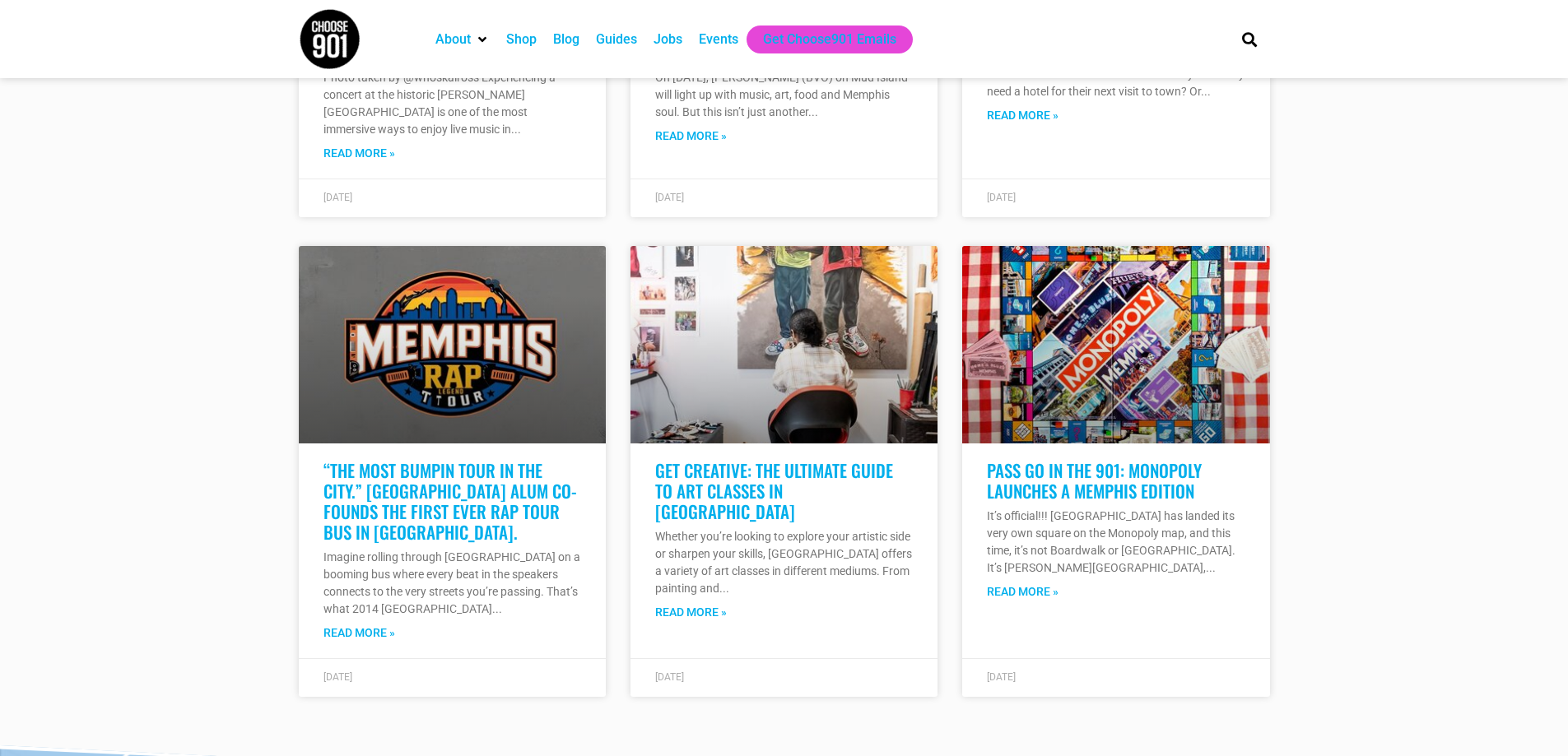
scroll to position [6393, 0]
